Goal: Complete application form

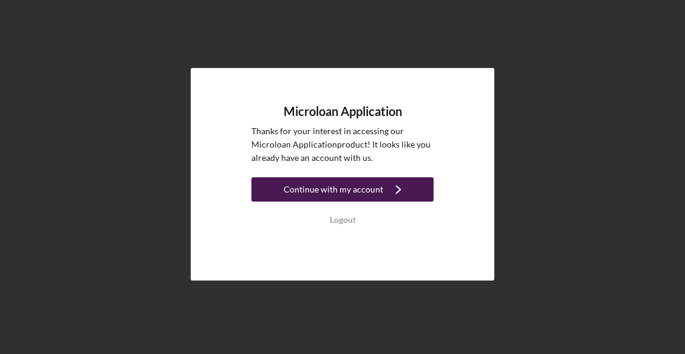
click at [329, 188] on div "Continue with my account" at bounding box center [334, 189] width 100 height 24
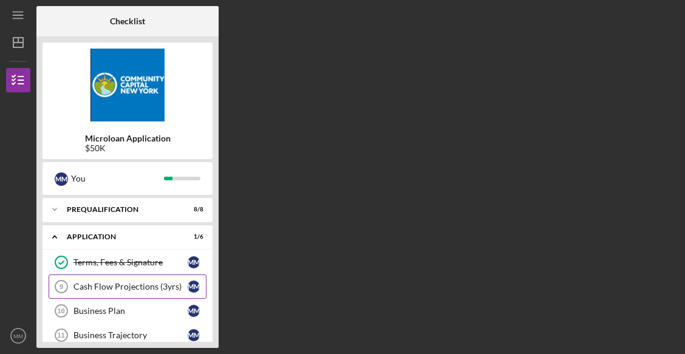
click at [137, 287] on div "Cash Flow Projections (3yrs)" at bounding box center [131, 287] width 114 height 10
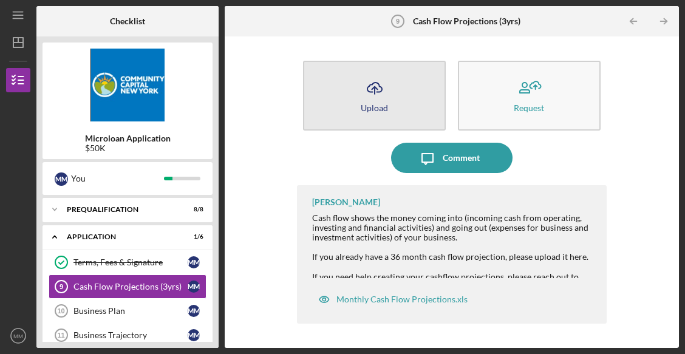
click at [361, 95] on icon "Icon/Upload" at bounding box center [375, 88] width 30 height 30
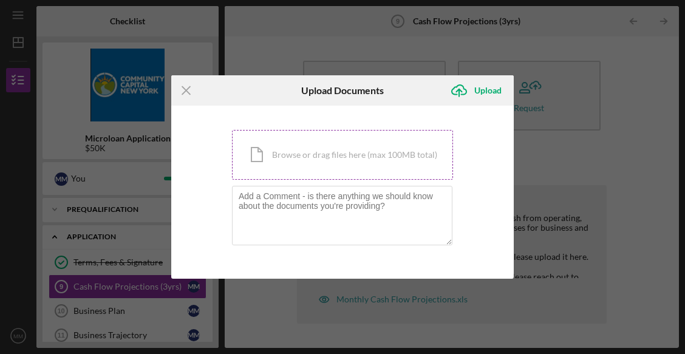
click at [288, 160] on div "Icon/Document Browse or drag files here (max 100MB total) Tap to choose files o…" at bounding box center [342, 155] width 221 height 50
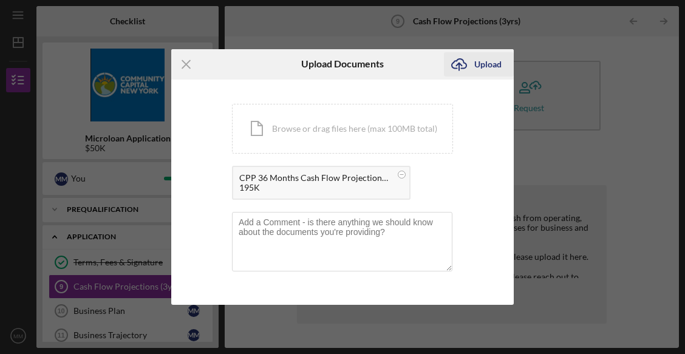
click at [480, 65] on div "Upload" at bounding box center [488, 64] width 27 height 24
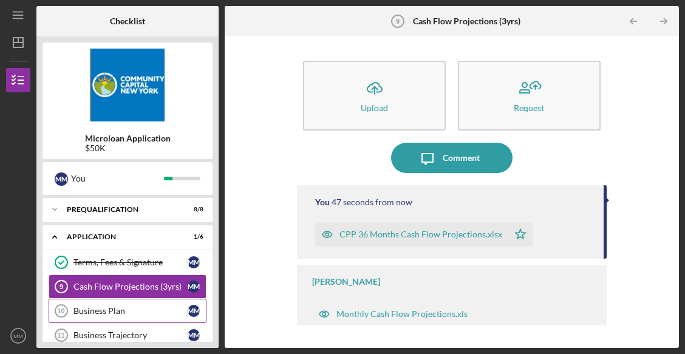
click at [109, 310] on div "Business Plan" at bounding box center [131, 311] width 114 height 10
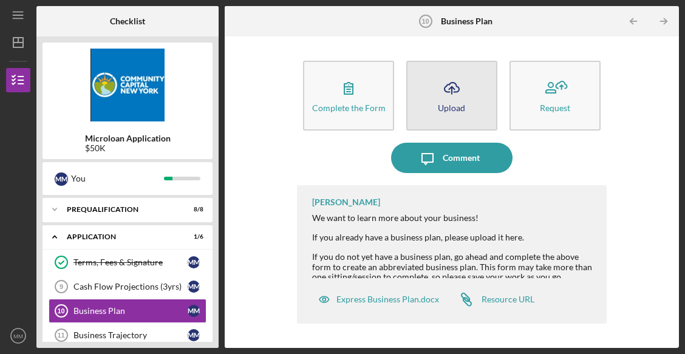
click at [447, 98] on icon "Icon/Upload" at bounding box center [452, 88] width 30 height 30
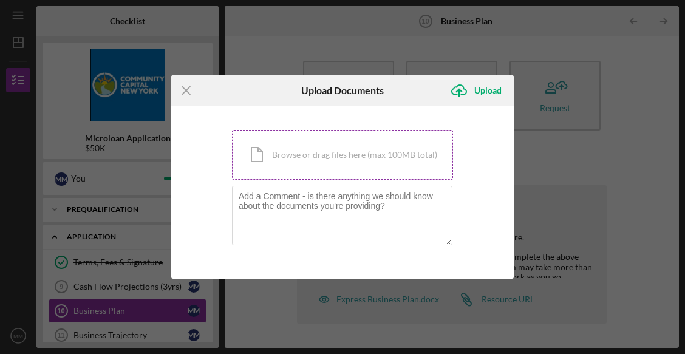
click at [295, 157] on div "Icon/Document Browse or drag files here (max 100MB total) Tap to choose files o…" at bounding box center [342, 155] width 221 height 50
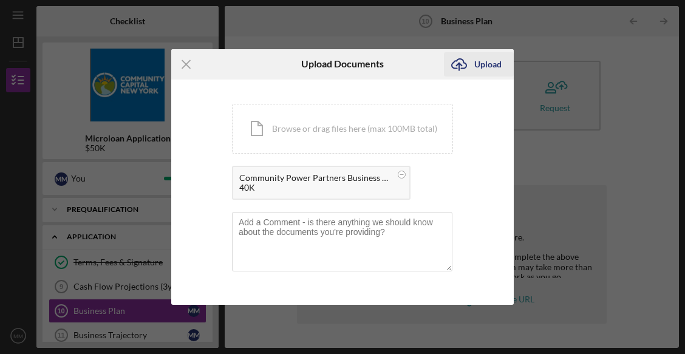
click at [482, 64] on div "Upload" at bounding box center [488, 64] width 27 height 24
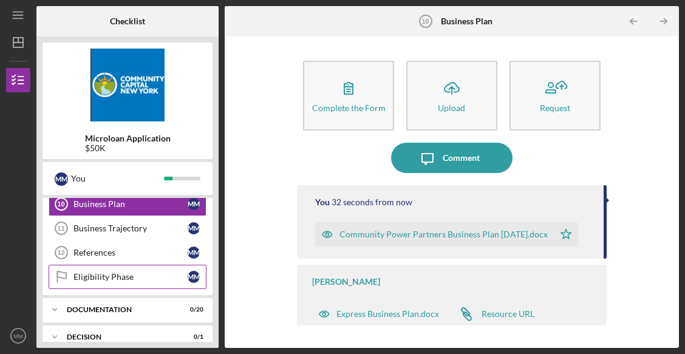
scroll to position [122, 0]
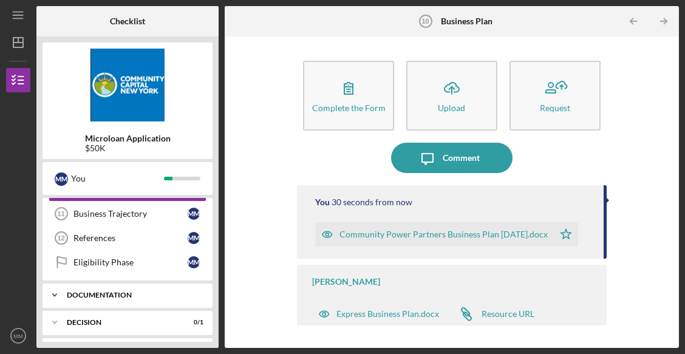
click at [123, 298] on div "Documentation" at bounding box center [132, 295] width 131 height 7
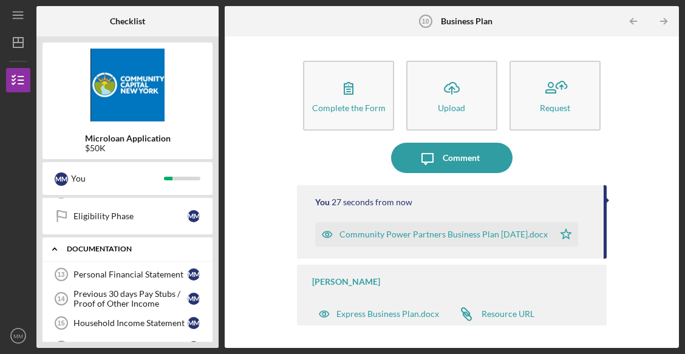
scroll to position [182, 0]
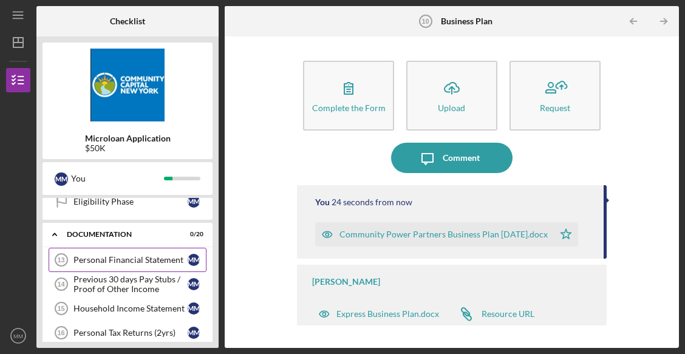
click at [125, 262] on div "Personal Financial Statement" at bounding box center [131, 260] width 114 height 10
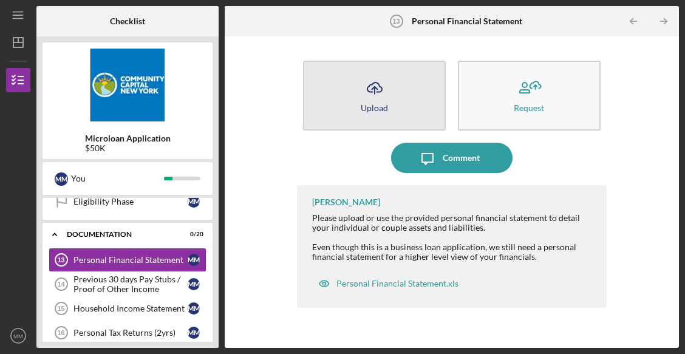
click at [372, 100] on icon "Icon/Upload" at bounding box center [375, 88] width 30 height 30
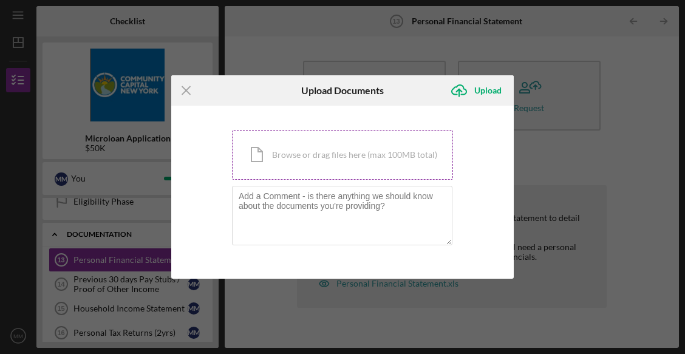
click at [349, 158] on div "Icon/Document Browse or drag files here (max 100MB total) Tap to choose files o…" at bounding box center [342, 155] width 221 height 50
click at [192, 92] on icon "Icon/Menu Close" at bounding box center [186, 90] width 30 height 30
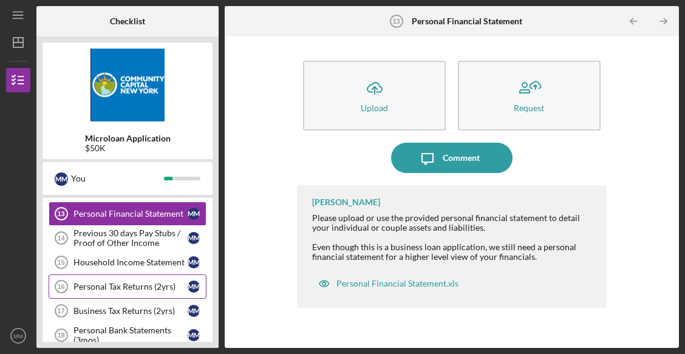
scroll to position [243, 0]
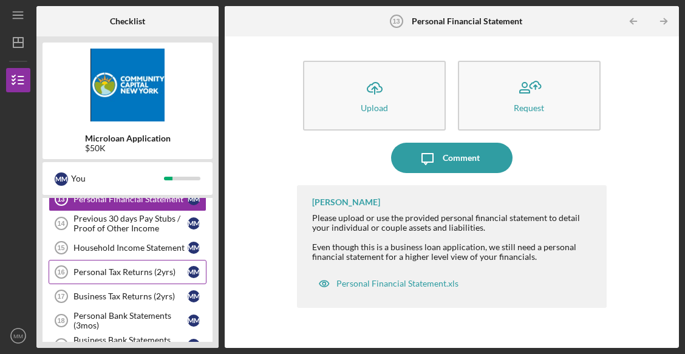
click at [129, 275] on div "Personal Tax Returns (2yrs)" at bounding box center [131, 272] width 114 height 10
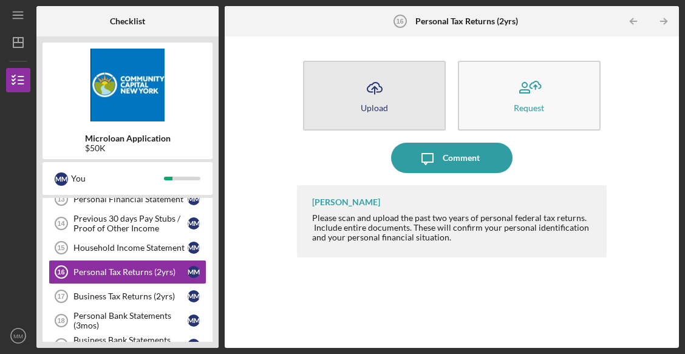
click at [359, 104] on button "Icon/Upload Upload" at bounding box center [374, 96] width 143 height 70
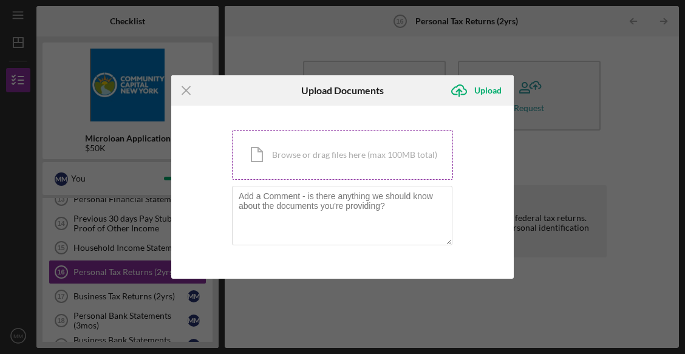
click at [352, 149] on div "Icon/Document Browse or drag files here (max 100MB total) Tap to choose files o…" at bounding box center [342, 155] width 221 height 50
click at [183, 90] on icon "Icon/Menu Close" at bounding box center [186, 90] width 30 height 30
